Goal: Complete application form: Complete application form

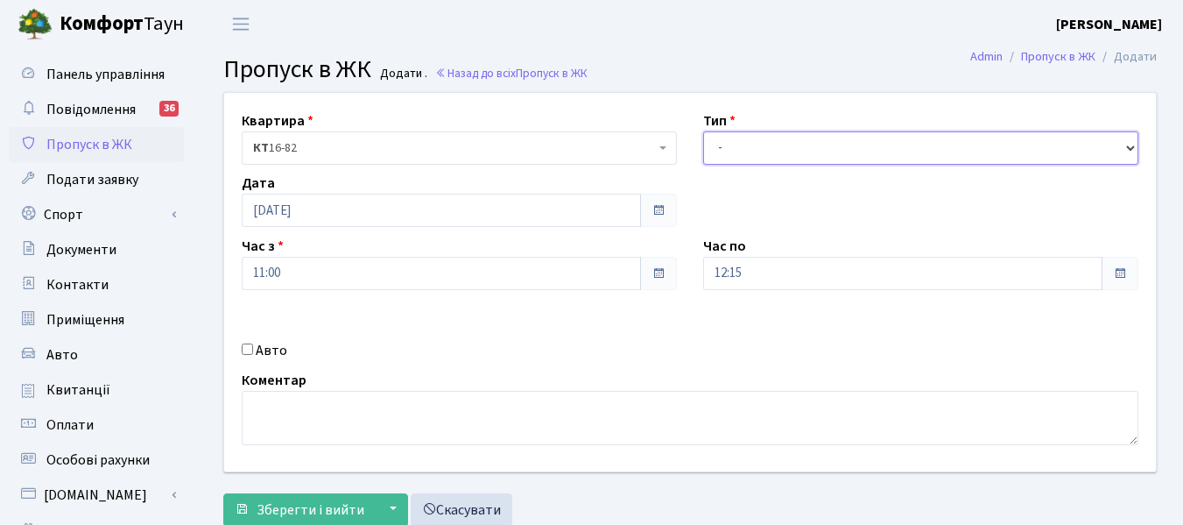
click at [1129, 145] on select "- Доставка Таксі Гості Сервіс" at bounding box center [920, 147] width 435 height 33
select select "2"
click at [703, 131] on select "- Доставка Таксі Гості Сервіс" at bounding box center [920, 147] width 435 height 33
click at [783, 279] on input "12:15" at bounding box center [902, 273] width 399 height 33
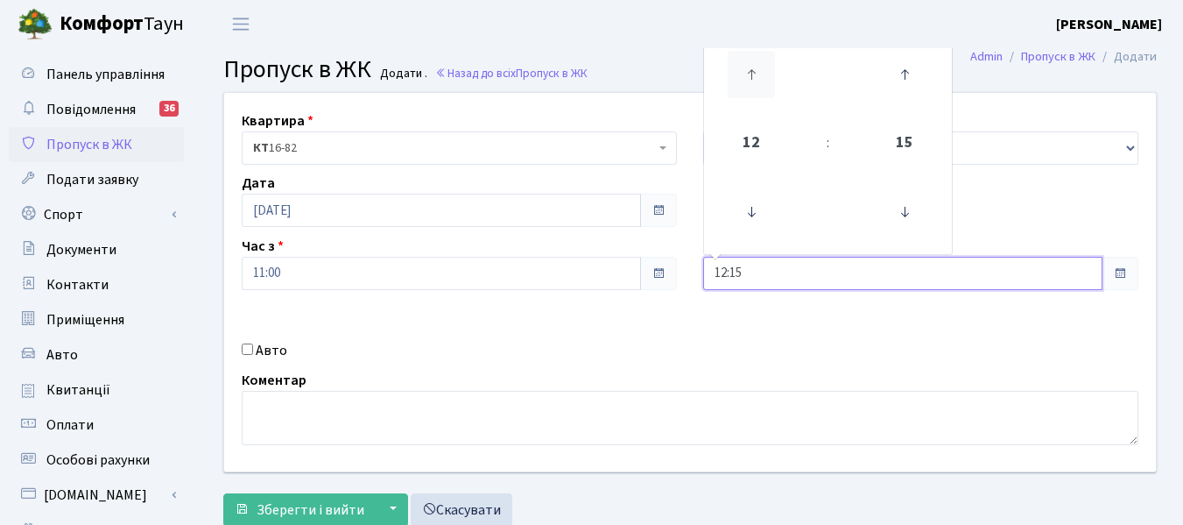
click at [752, 80] on icon at bounding box center [751, 74] width 47 height 47
click at [752, 222] on icon at bounding box center [751, 211] width 47 height 47
click at [901, 79] on icon at bounding box center [904, 74] width 47 height 47
click at [904, 79] on icon at bounding box center [904, 74] width 47 height 47
type input "12:45"
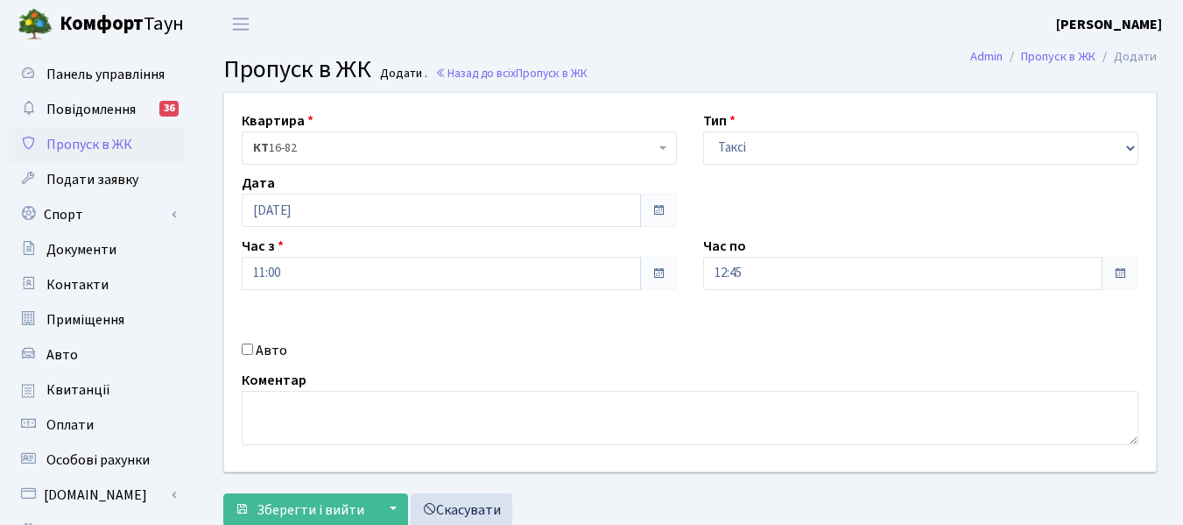
click at [816, 302] on div "Квартира <b>КТ</b>&nbsp;&nbsp;&nbsp;&nbsp;16-82 КТ 16-82 Тип - Доставка Таксі Г…" at bounding box center [690, 282] width 958 height 378
click at [250, 348] on input "Авто" at bounding box center [247, 348] width 11 height 11
checkbox input "true"
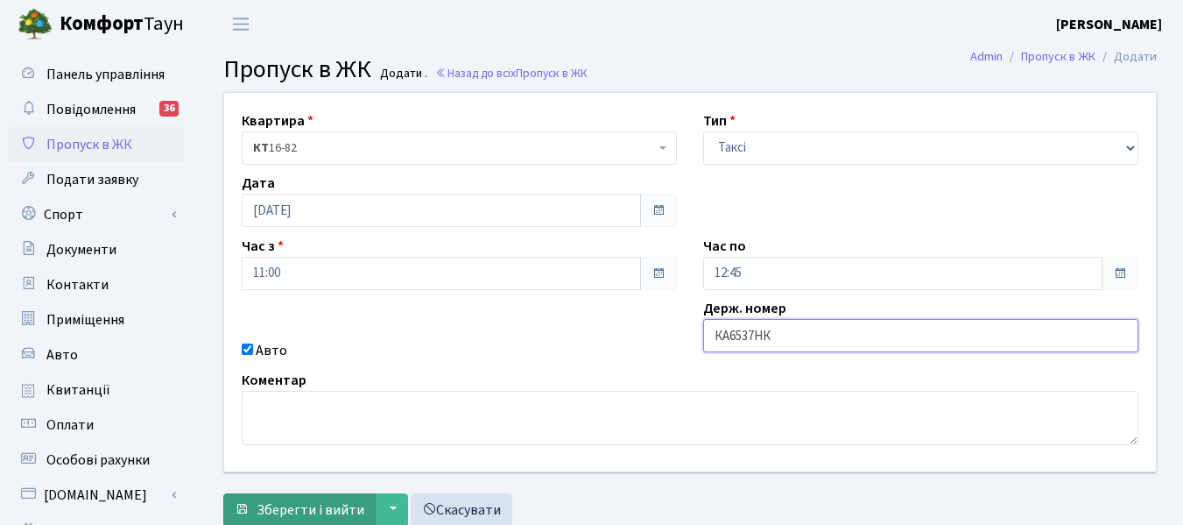
type input "КА6537НК"
click at [315, 500] on span "Зберегти і вийти" at bounding box center [311, 509] width 108 height 19
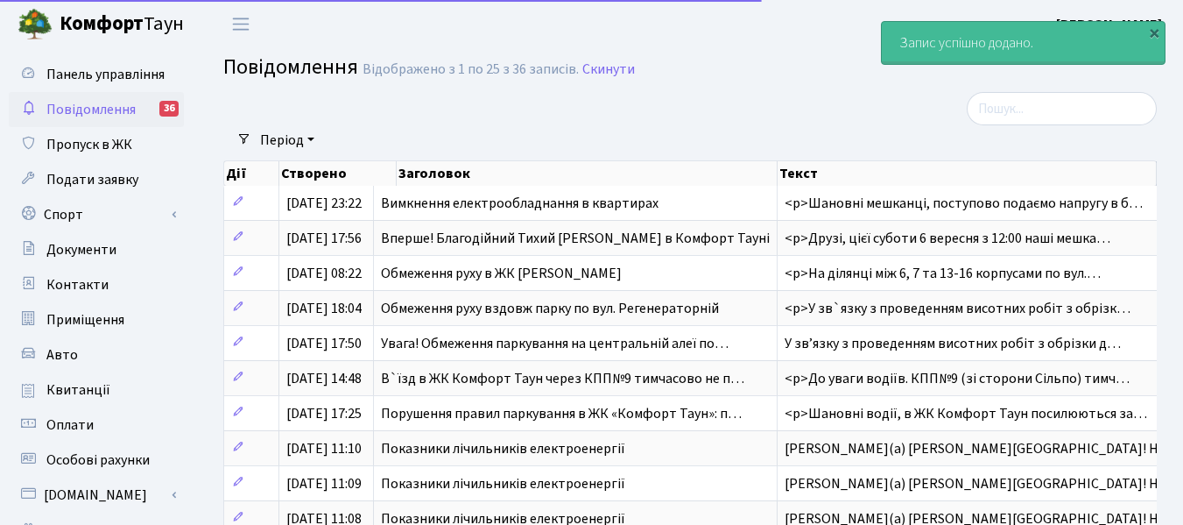
select select "25"
